Goal: Information Seeking & Learning: Learn about a topic

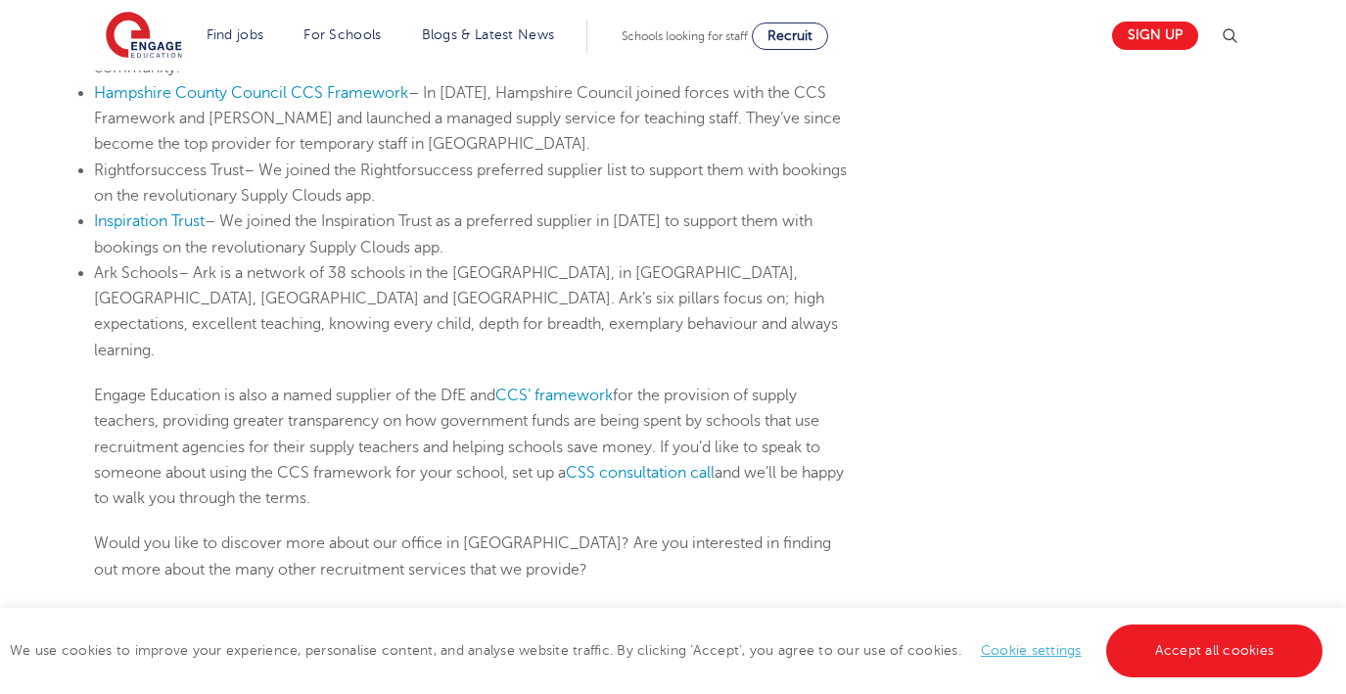
scroll to position [1629, 0]
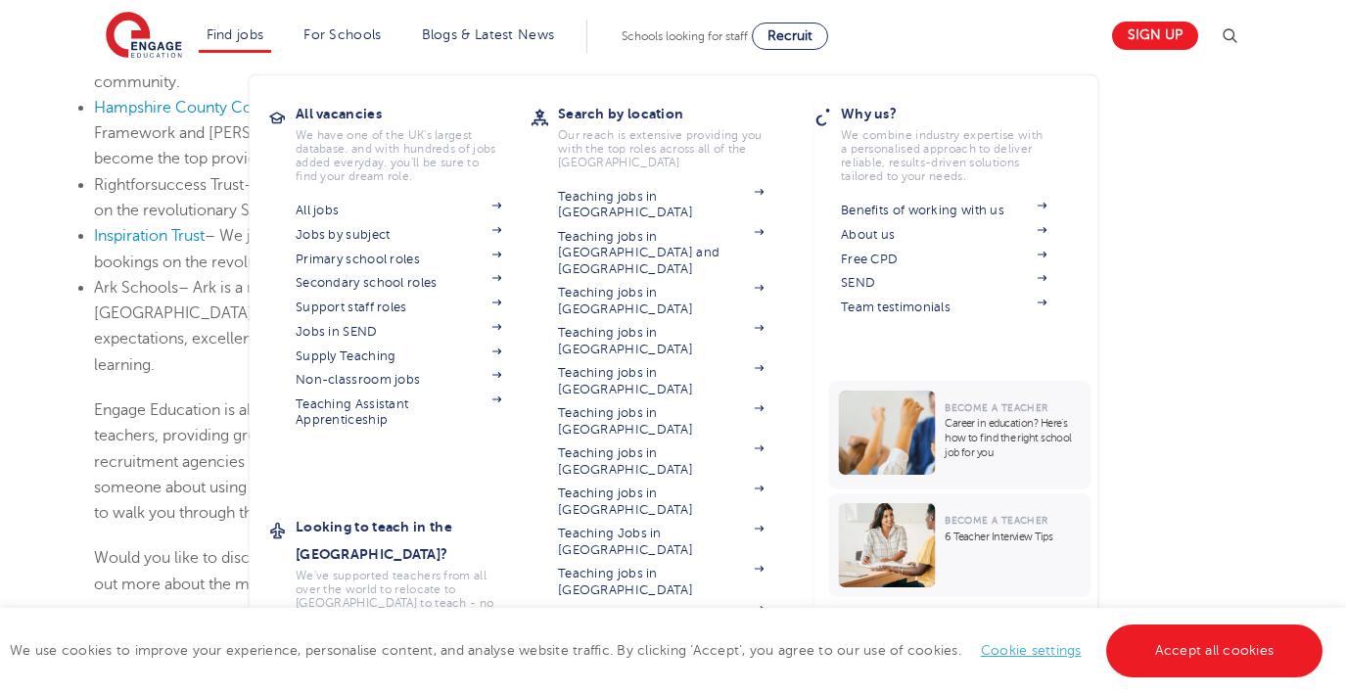
click at [252, 36] on link "Find jobs" at bounding box center [236, 34] width 58 height 15
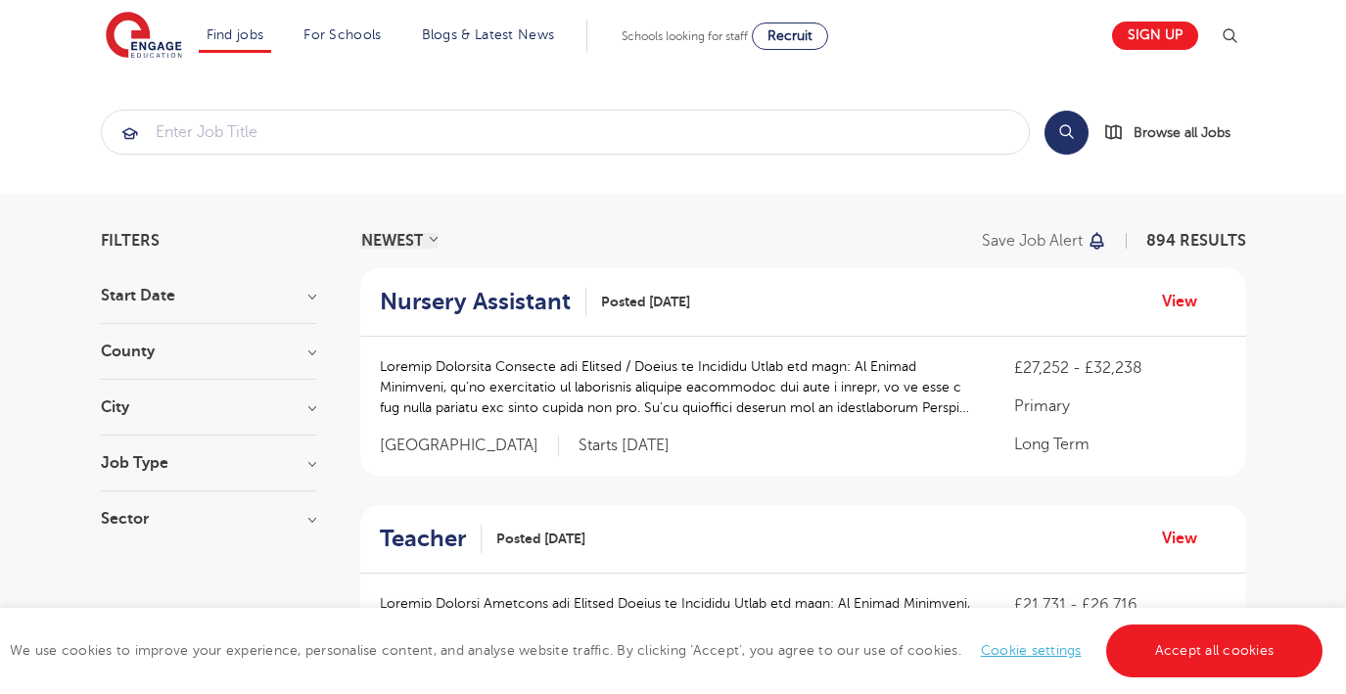
click at [123, 402] on h3 "City" at bounding box center [208, 407] width 215 height 16
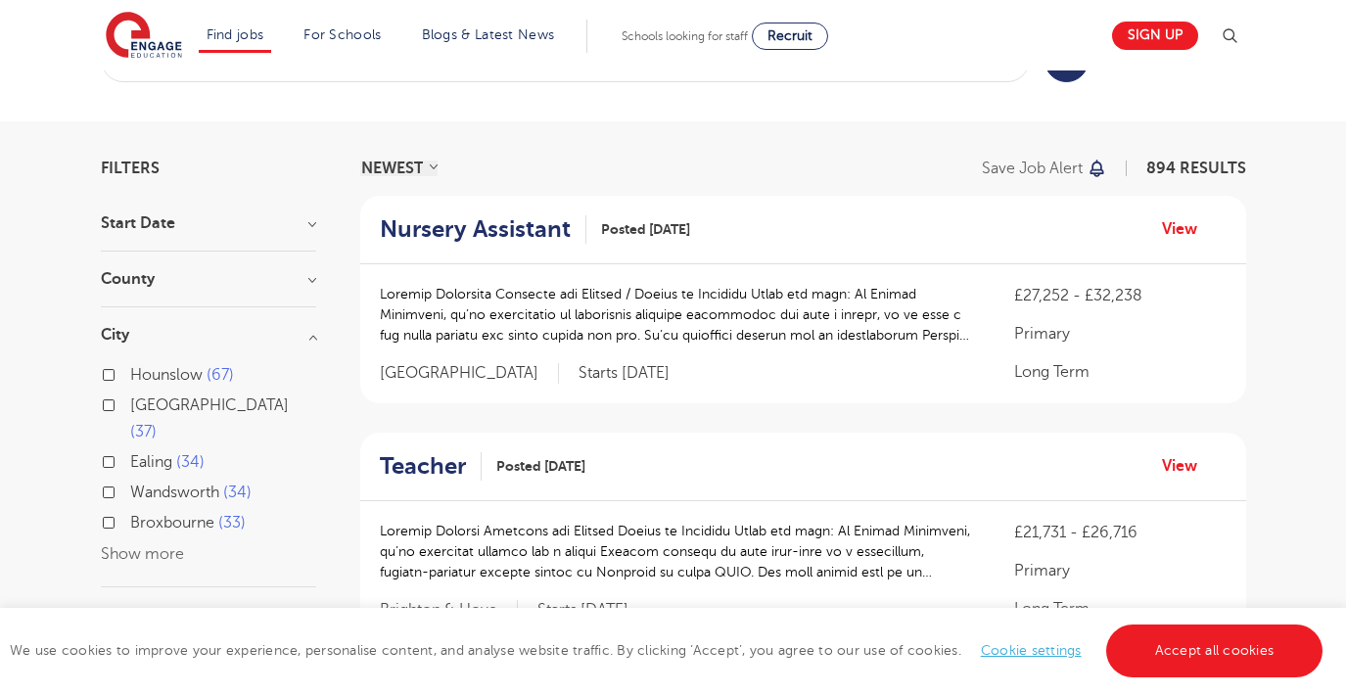
scroll to position [93, 0]
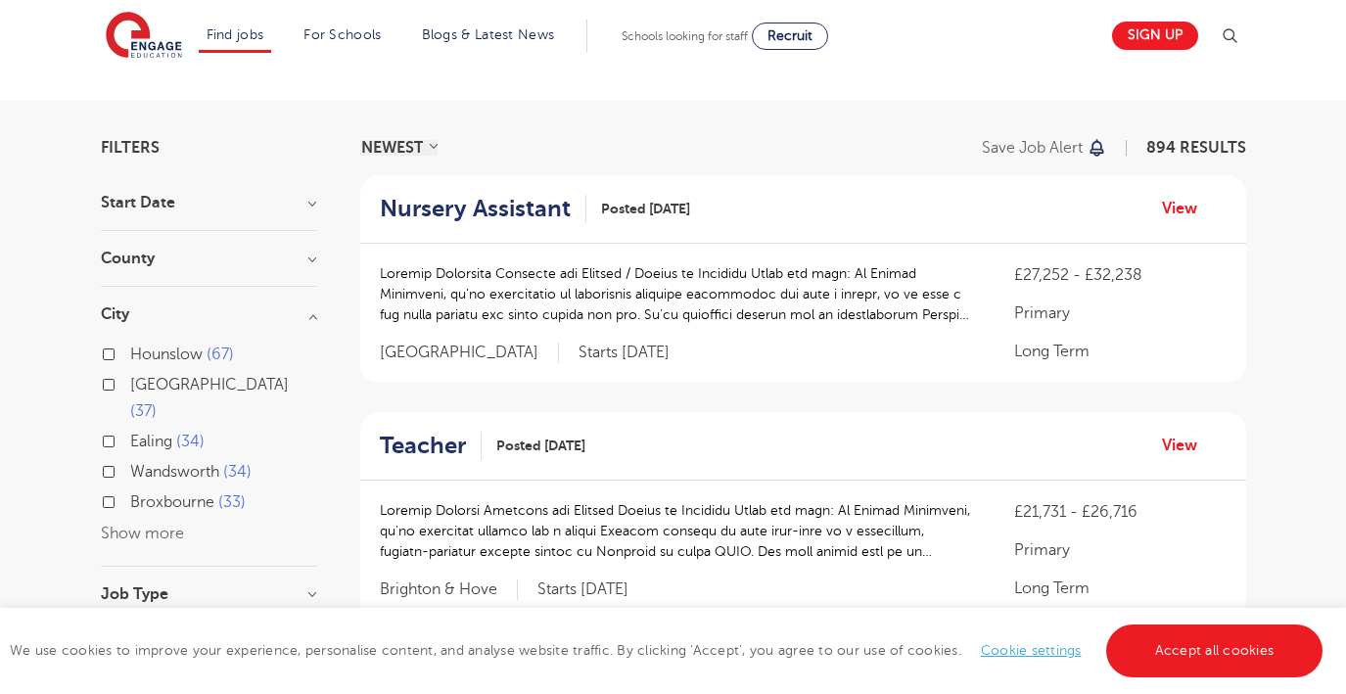
click at [161, 525] on button "Show more" at bounding box center [142, 534] width 83 height 18
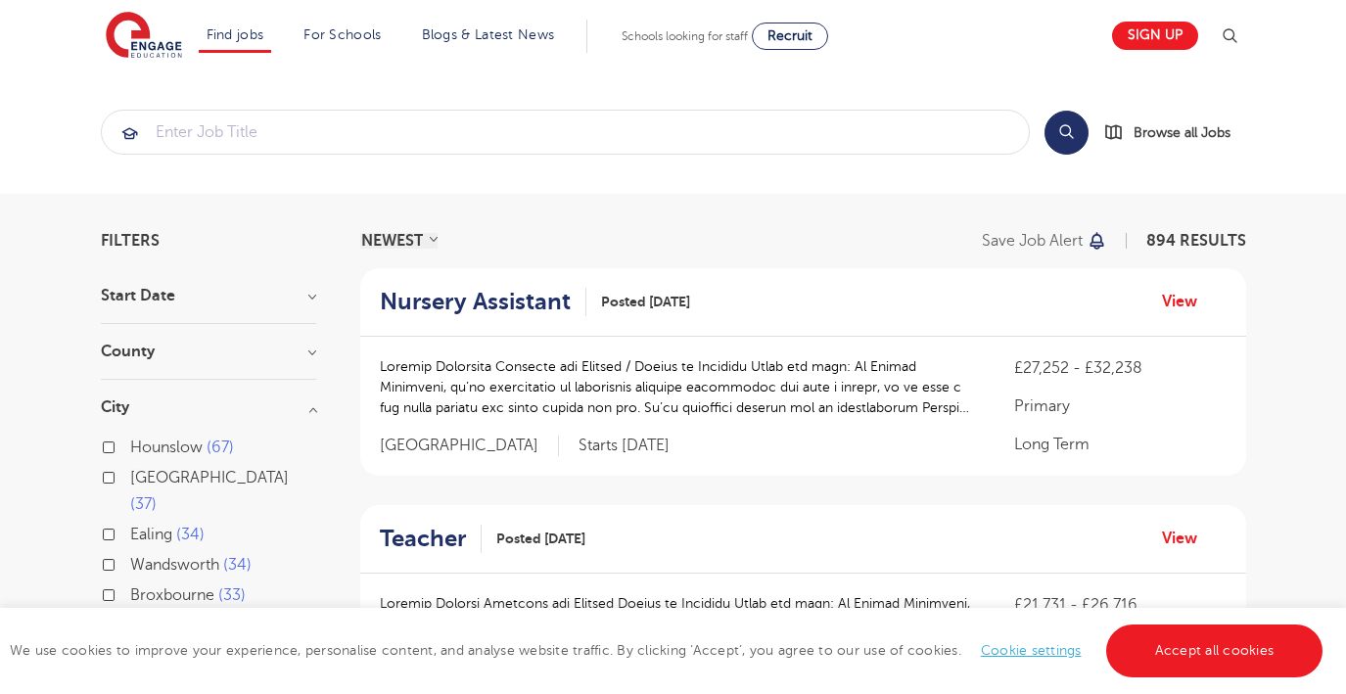
scroll to position [0, 0]
click at [342, 130] on input "search" at bounding box center [565, 132] width 927 height 43
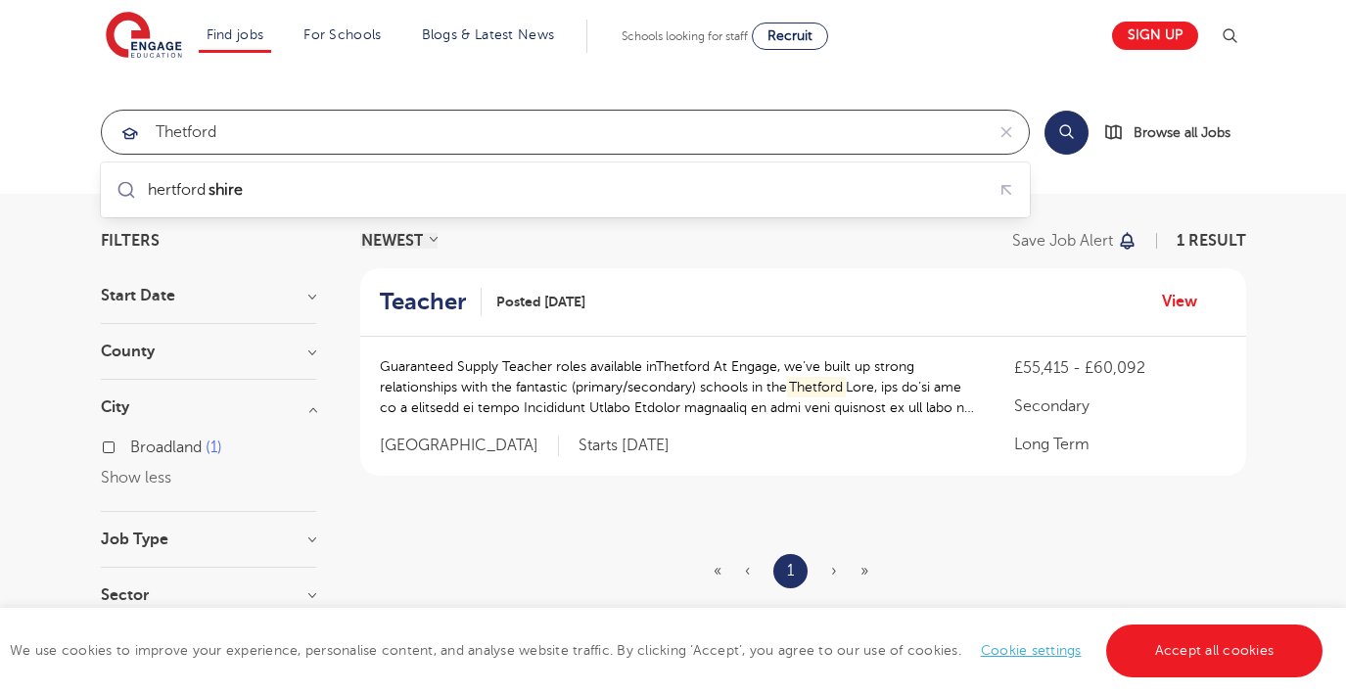
type input "thetford"
click button "Submit" at bounding box center [0, 0] width 0 height 0
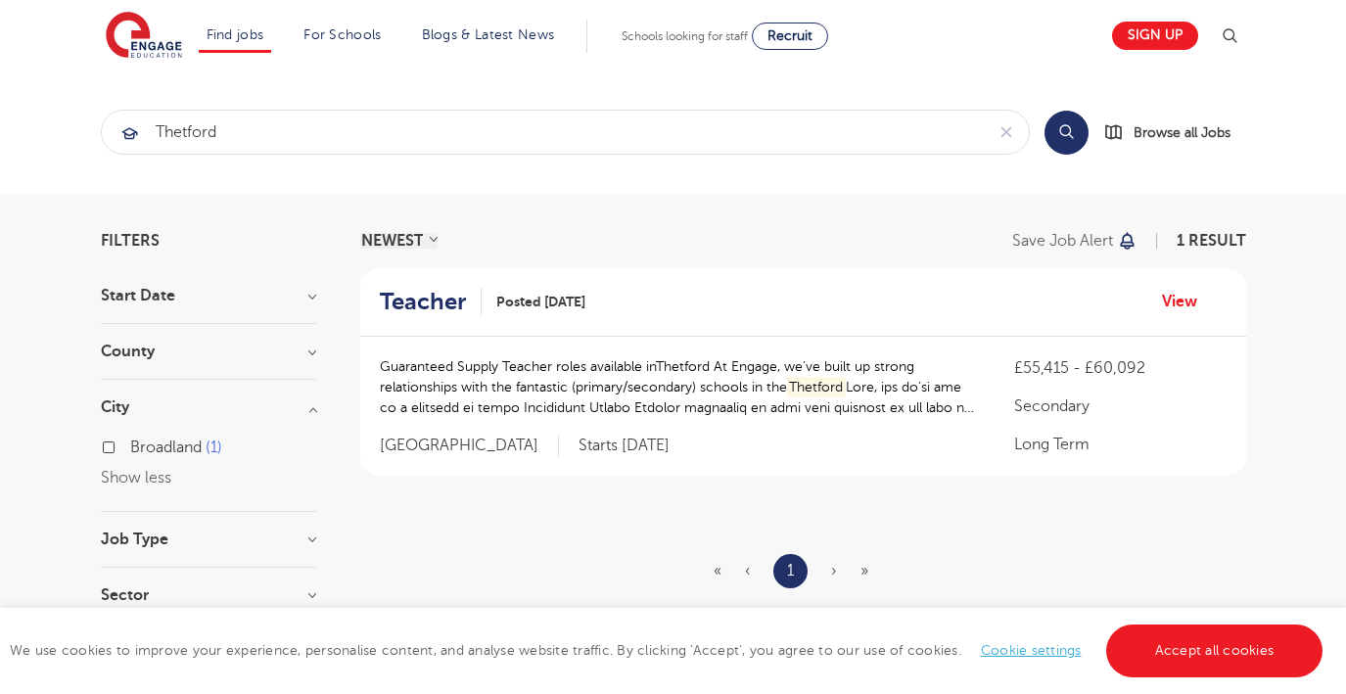
click at [439, 302] on h2 "Teacher" at bounding box center [423, 302] width 86 height 28
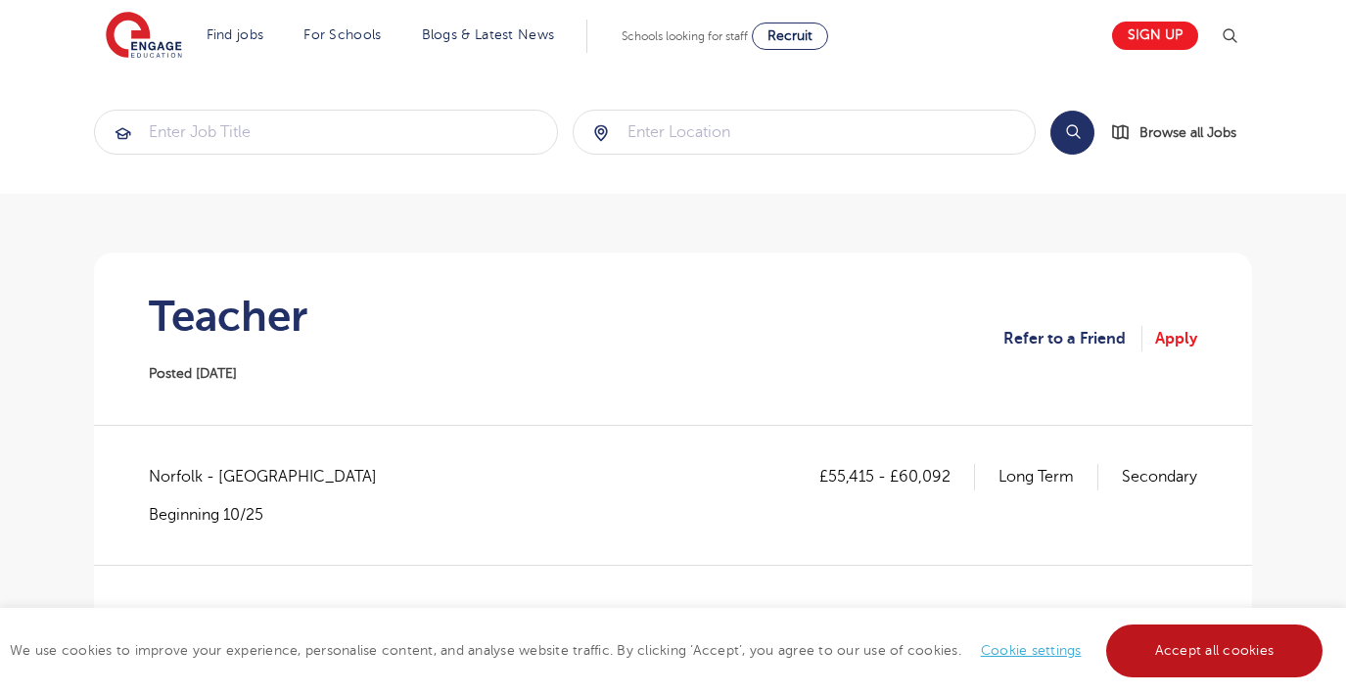
click at [1249, 652] on link "Accept all cookies" at bounding box center [1214, 650] width 217 height 53
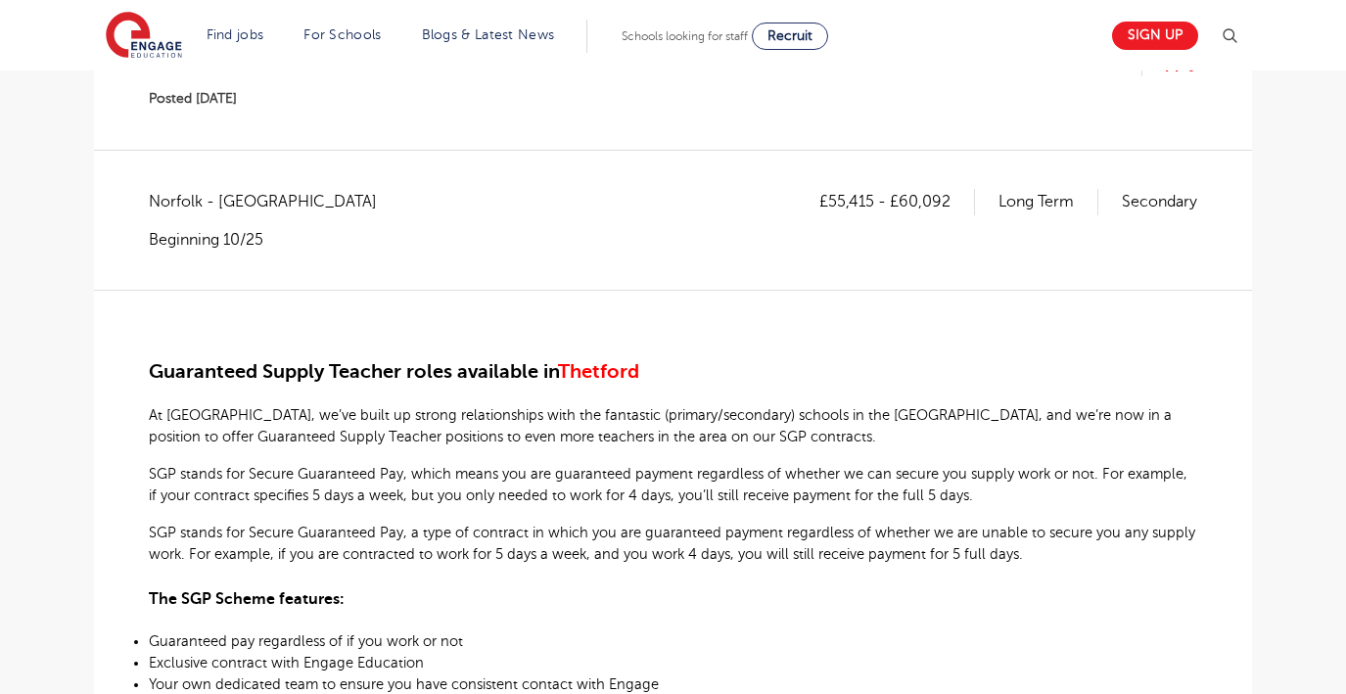
scroll to position [286, 0]
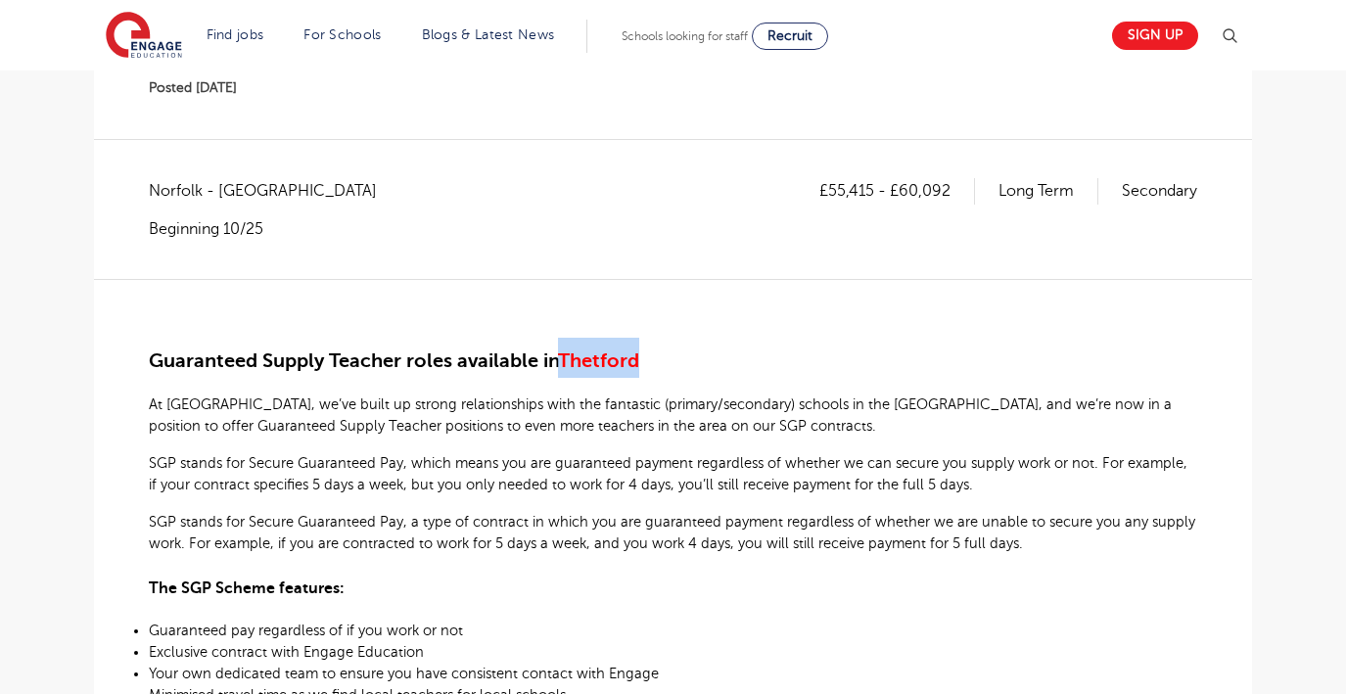
drag, startPoint x: 606, startPoint y: 363, endPoint x: 695, endPoint y: 363, distance: 89.1
click at [695, 363] on h2 "Guaranteed Supply Teacher roles available in [GEOGRAPHIC_DATA]" at bounding box center [673, 358] width 1048 height 40
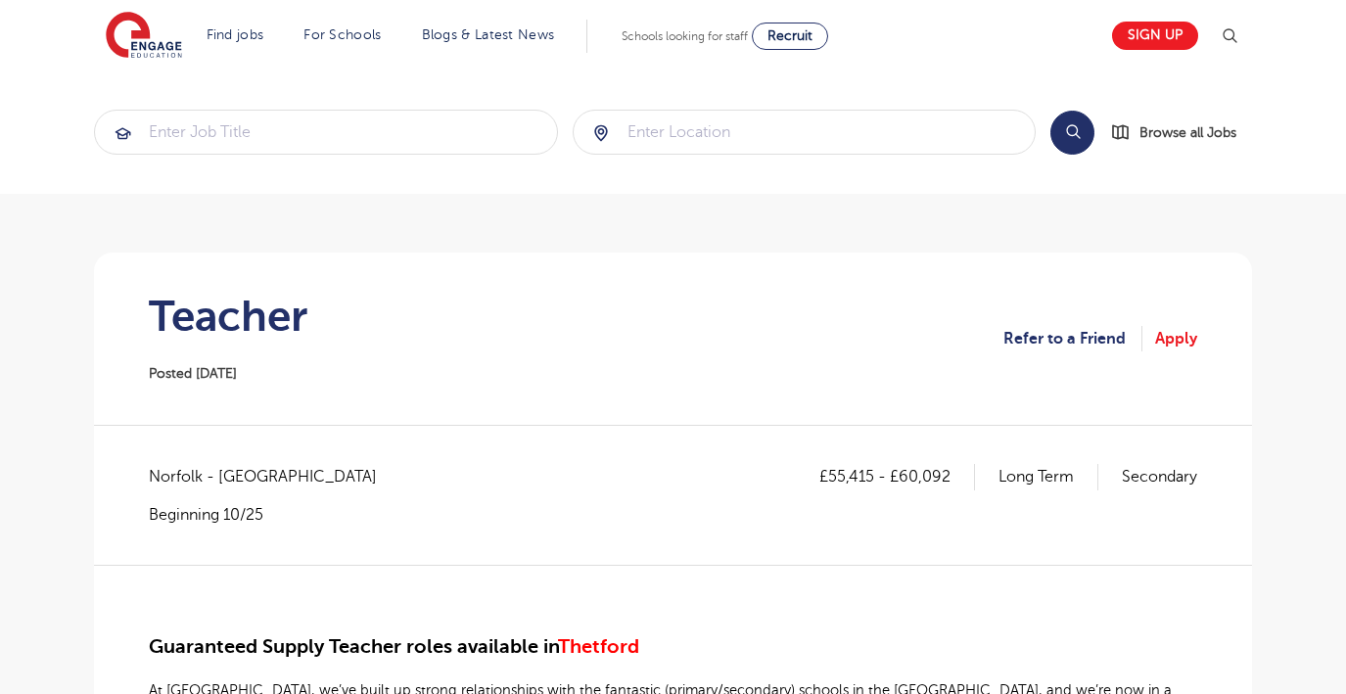
scroll to position [0, 0]
click at [743, 141] on input "search" at bounding box center [805, 132] width 462 height 43
type input "[GEOGRAPHIC_DATA]"
click button "Submit" at bounding box center [0, 0] width 0 height 0
